Goal: Task Accomplishment & Management: Use online tool/utility

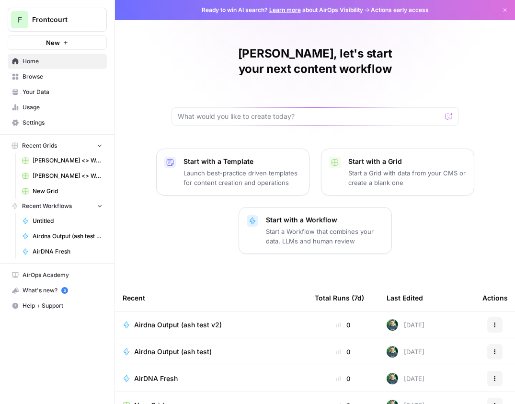
click at [199, 320] on span "Airdna Output (ash test v2)" at bounding box center [178, 325] width 88 height 10
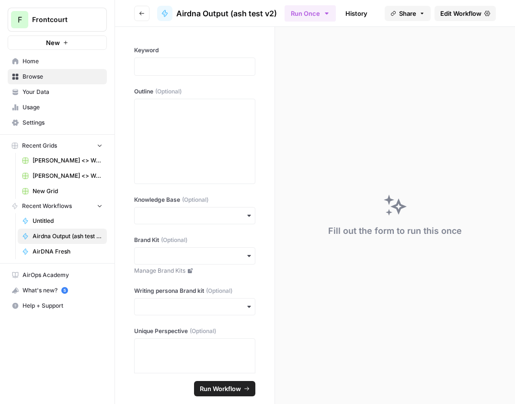
click at [454, 10] on span "Edit Workflow" at bounding box center [460, 14] width 41 height 10
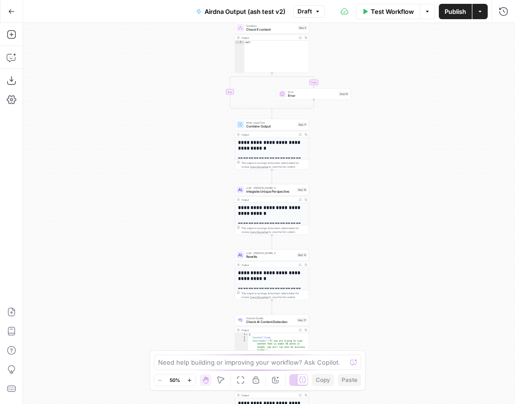
drag, startPoint x: 353, startPoint y: 230, endPoint x: 356, endPoint y: 136, distance: 94.9
click at [356, 136] on div "true false true false true false Workflow Set Inputs Inputs Google Search Googl…" at bounding box center [269, 213] width 492 height 381
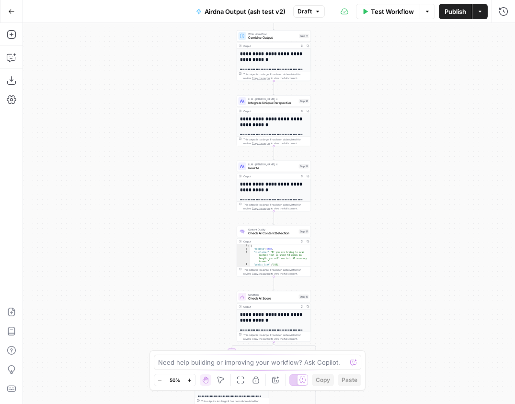
drag, startPoint x: 342, startPoint y: 193, endPoint x: 325, endPoint y: 153, distance: 43.3
click at [345, 104] on div "true false true false true false Workflow Set Inputs Inputs Google Search Googl…" at bounding box center [269, 213] width 492 height 381
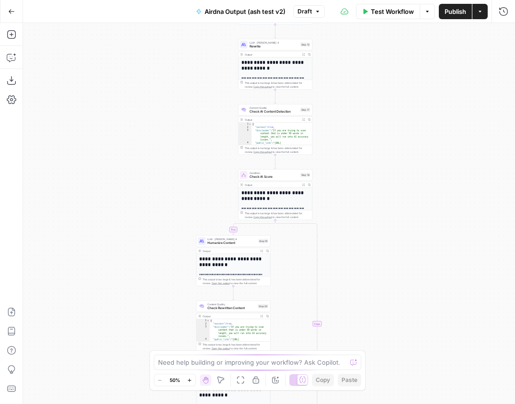
drag, startPoint x: 329, startPoint y: 242, endPoint x: 330, endPoint y: 120, distance: 122.6
click at [330, 120] on div "true false true false true false Workflow Set Inputs Inputs Google Search Googl…" at bounding box center [269, 213] width 492 height 381
click at [289, 177] on span "Check AI Score" at bounding box center [274, 175] width 49 height 5
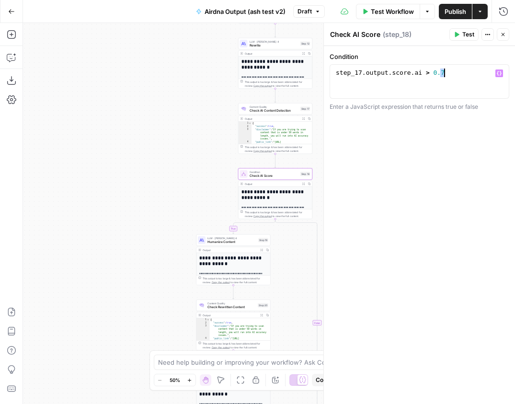
drag, startPoint x: 441, startPoint y: 72, endPoint x: 447, endPoint y: 72, distance: 5.7
click at [447, 72] on div "step_17 . output . score . ai > 0.7" at bounding box center [419, 89] width 171 height 43
type textarea "**********"
click at [500, 36] on icon "button" at bounding box center [503, 35] width 6 height 6
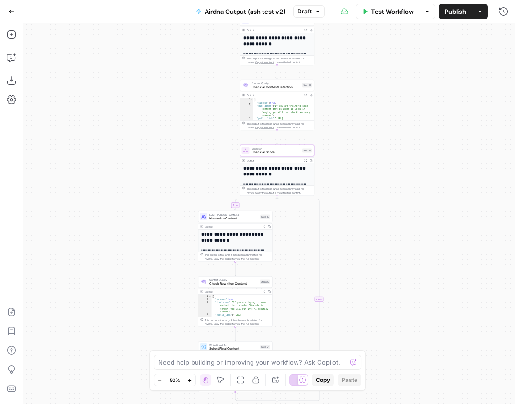
drag, startPoint x: 357, startPoint y: 204, endPoint x: 359, endPoint y: 180, distance: 23.5
click at [359, 180] on div "true false false true true false Workflow Set Inputs Inputs Google Search Googl…" at bounding box center [269, 213] width 492 height 381
click at [301, 149] on div "Condition Check AI Score Step 18 Copy step Delete step Add Note Test" at bounding box center [277, 151] width 70 height 8
click at [447, 74] on div "step_17 . output . score . ai > 0.9" at bounding box center [419, 89] width 171 height 43
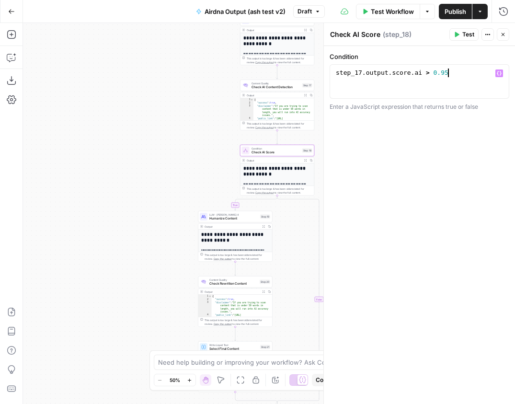
type textarea "**********"
click at [403, 11] on span "Test Workflow" at bounding box center [392, 12] width 43 height 10
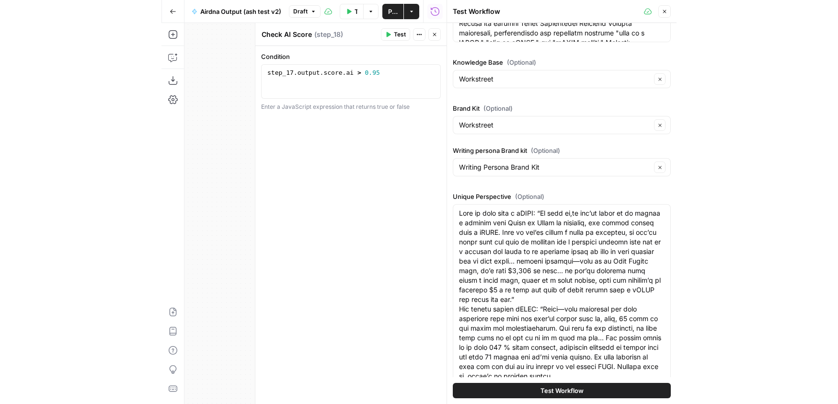
scroll to position [263, 0]
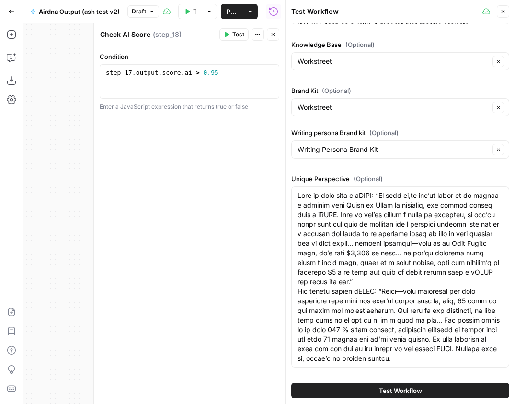
click at [444, 384] on button "Test Workflow" at bounding box center [400, 390] width 218 height 15
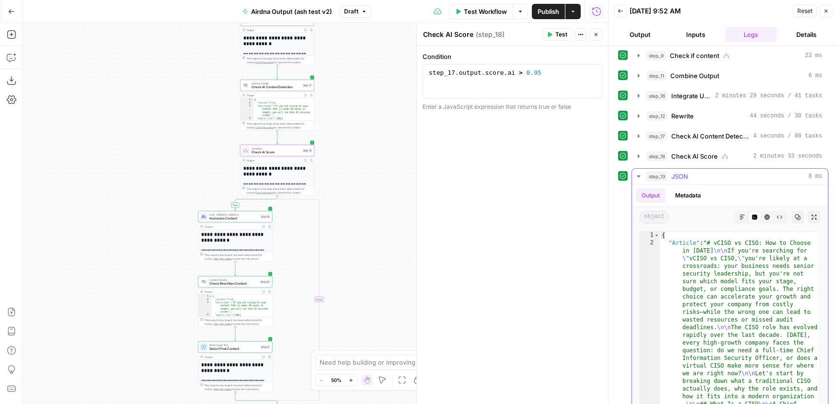
scroll to position [129, 0]
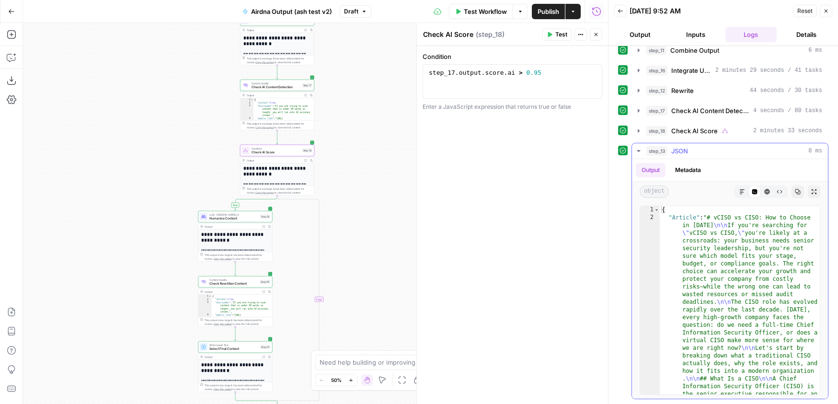
click at [514, 190] on icon "button" at bounding box center [742, 192] width 6 height 6
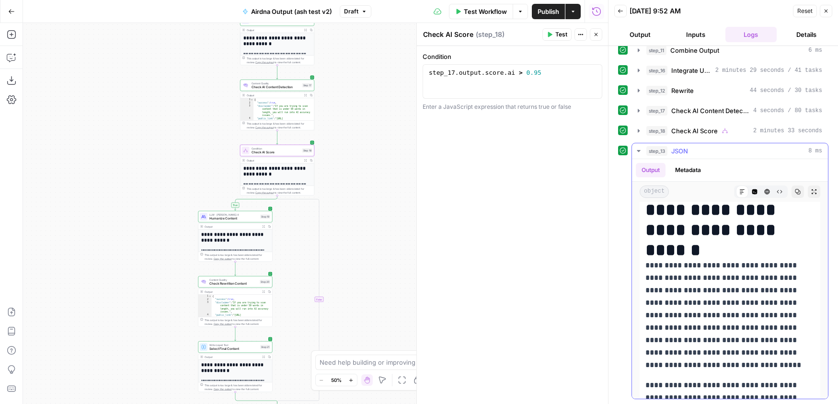
click at [514, 195] on button "Copy" at bounding box center [797, 191] width 12 height 12
